Goal: Task Accomplishment & Management: Manage account settings

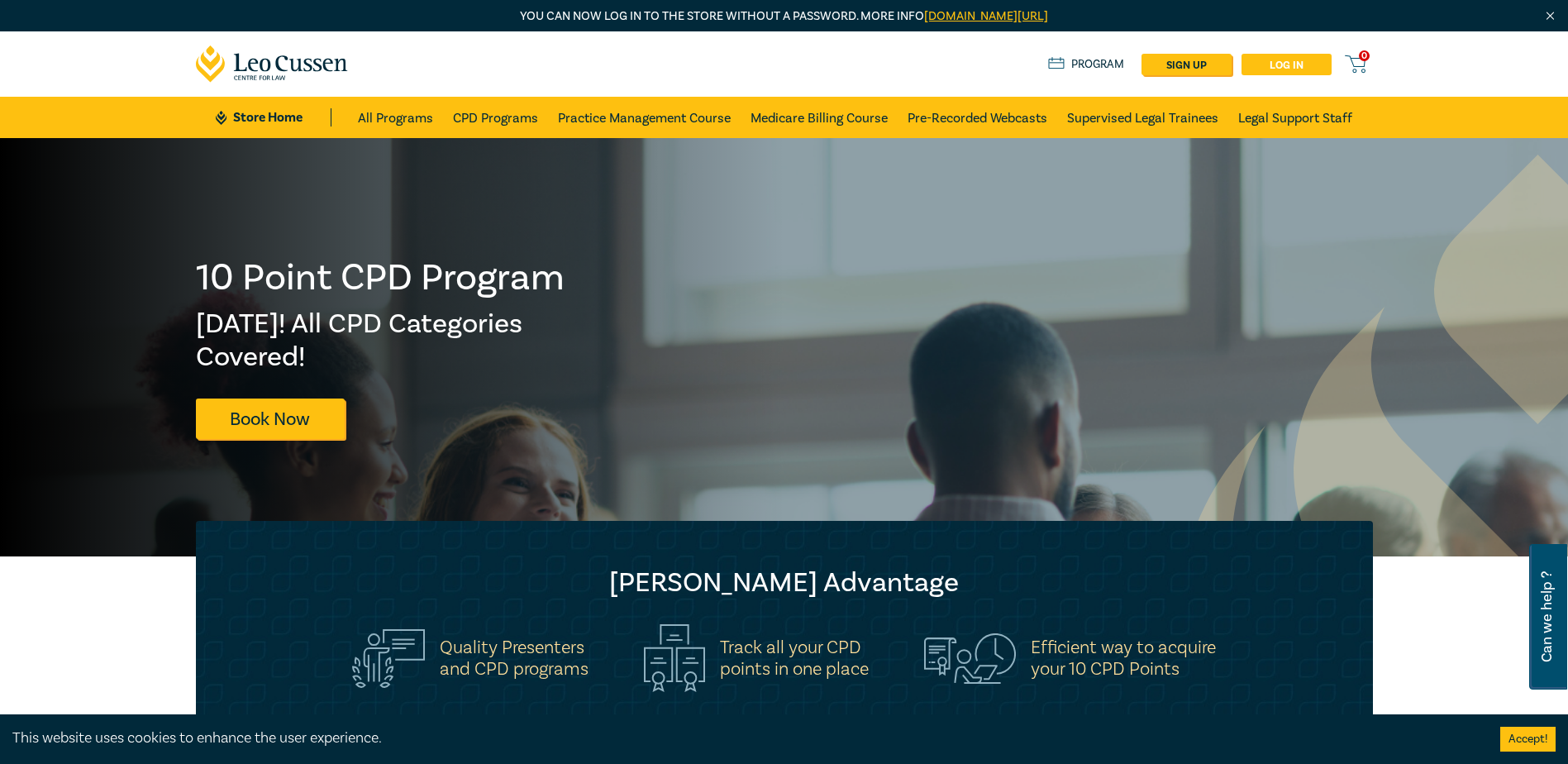
click at [1289, 55] on link "Log in" at bounding box center [1286, 64] width 90 height 22
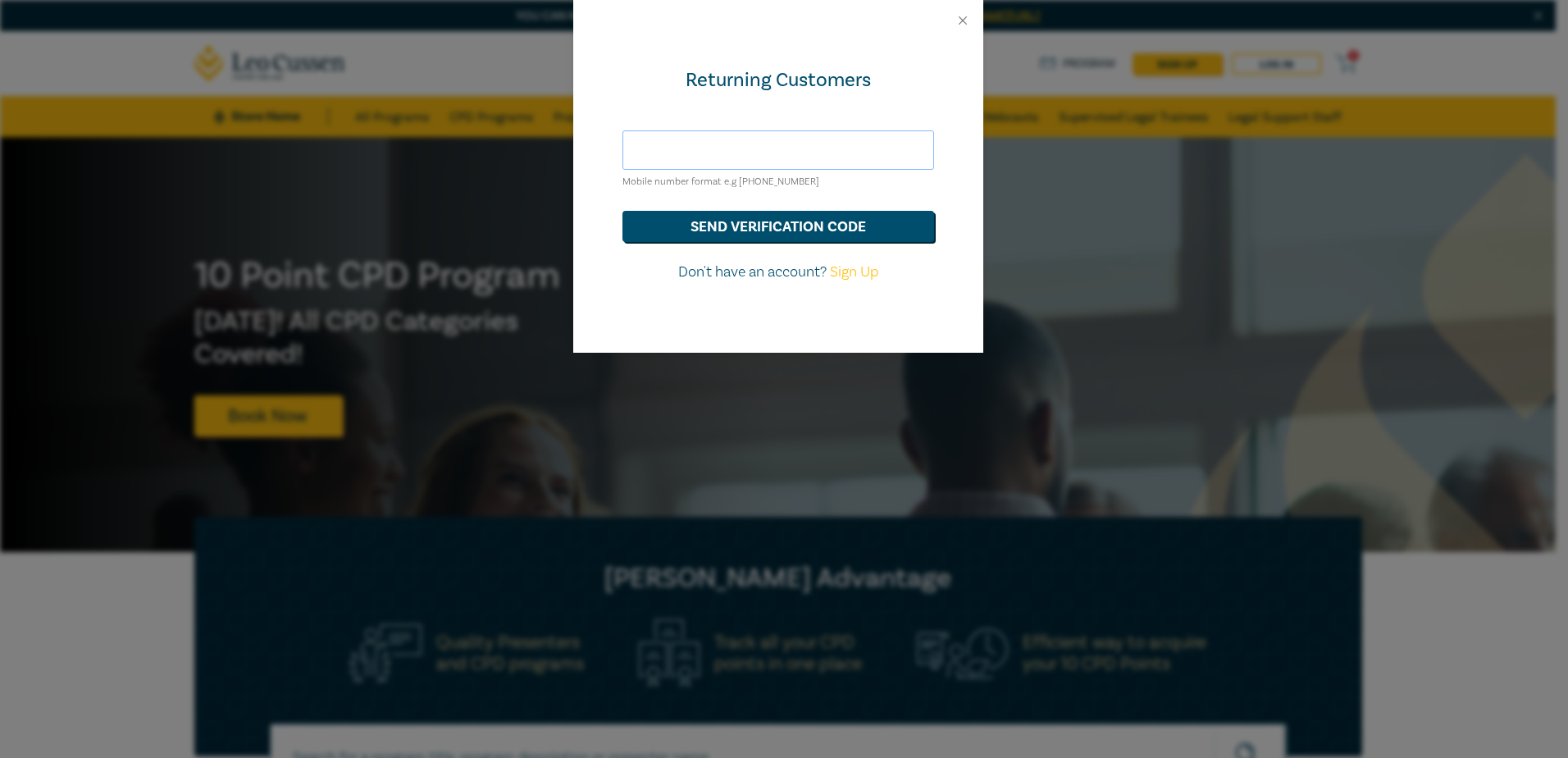
click at [766, 157] on input "text" at bounding box center [778, 149] width 312 height 39
click at [866, 93] on div "Returning Customers" at bounding box center [778, 80] width 312 height 27
click at [756, 152] on input "text" at bounding box center [778, 149] width 312 height 39
click at [622, 211] on button "send verification code" at bounding box center [778, 226] width 312 height 32
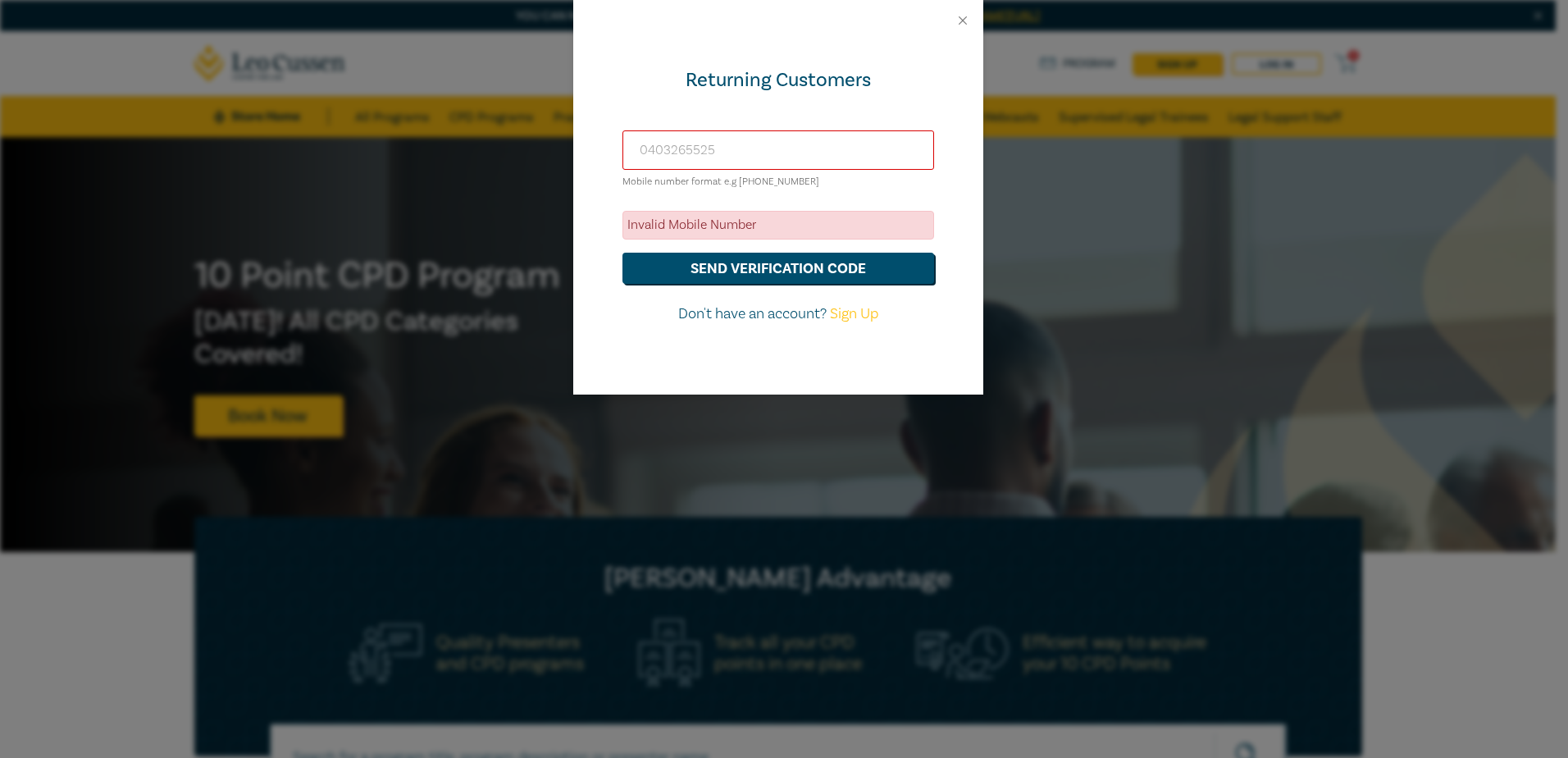
drag, startPoint x: 757, startPoint y: 156, endPoint x: 519, endPoint y: 157, distance: 238.0
click at [519, 157] on div "Returning Customers [PHONE_NUMBER] Mobile number format e.g [PHONE_NUMBER] Inva…" at bounding box center [784, 379] width 1568 height 758
click at [708, 268] on button "send verification code" at bounding box center [778, 269] width 312 height 32
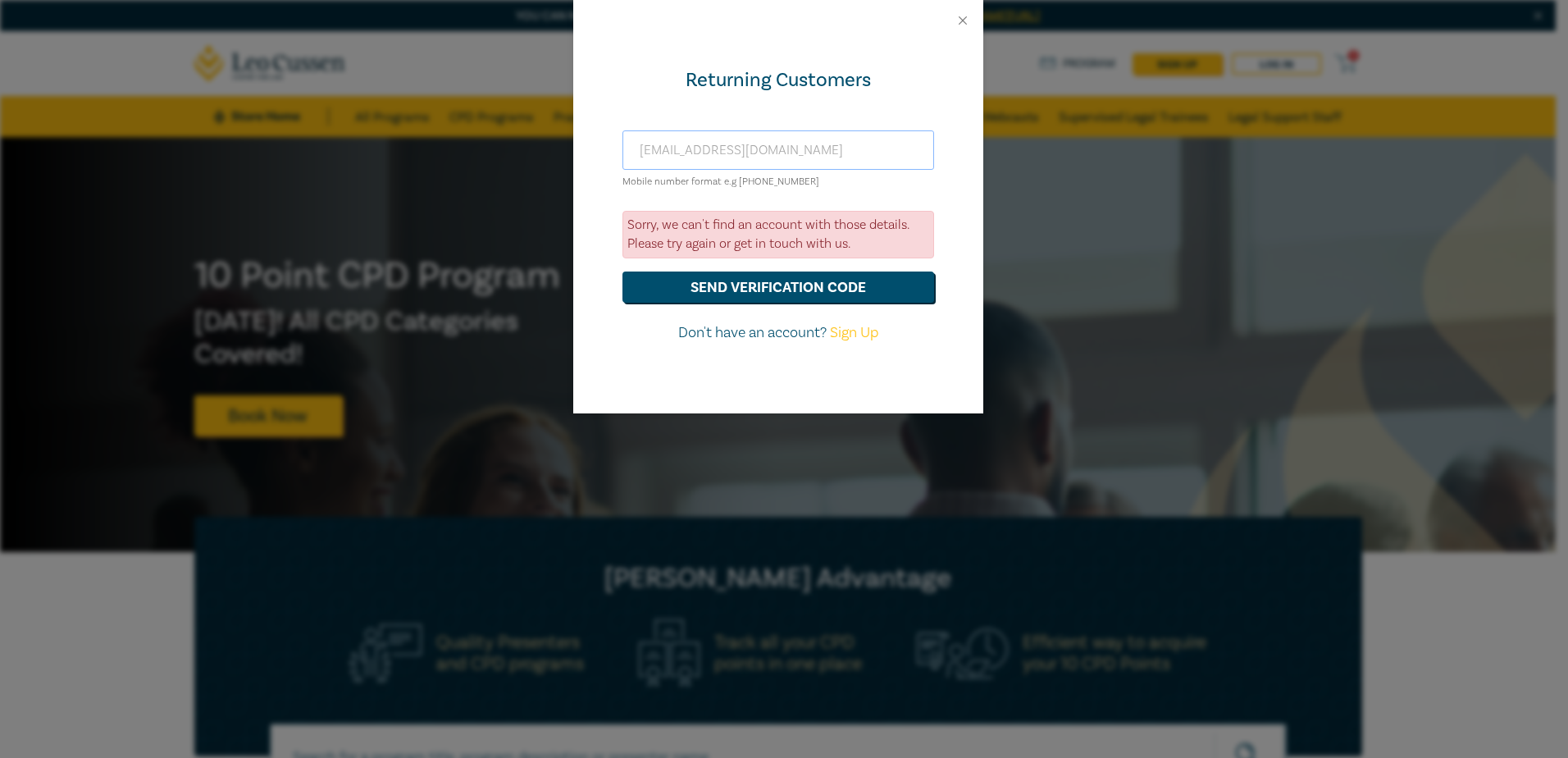
drag, startPoint x: 803, startPoint y: 146, endPoint x: 522, endPoint y: 129, distance: 281.5
click at [522, 129] on div "Returning Customers [EMAIL_ADDRESS][DOMAIN_NAME] Mobile number format e.g [PHON…" at bounding box center [784, 379] width 1568 height 758
type input "[EMAIL_ADDRESS][DOMAIN_NAME]"
click at [728, 279] on button "send verification code" at bounding box center [778, 287] width 312 height 32
click at [960, 18] on button "Close" at bounding box center [963, 21] width 15 height 15
